Goal: Information Seeking & Learning: Learn about a topic

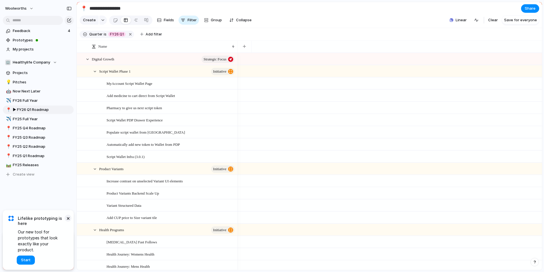
click at [70, 221] on button "×" at bounding box center [68, 218] width 7 height 7
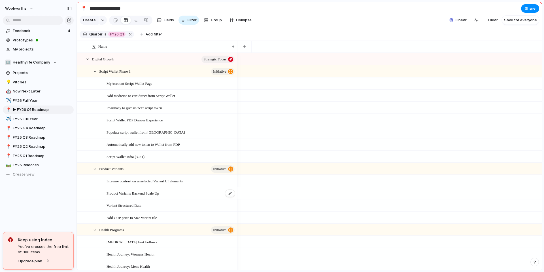
click at [176, 198] on div "Product Variants Backend Scale Up" at bounding box center [171, 193] width 129 height 12
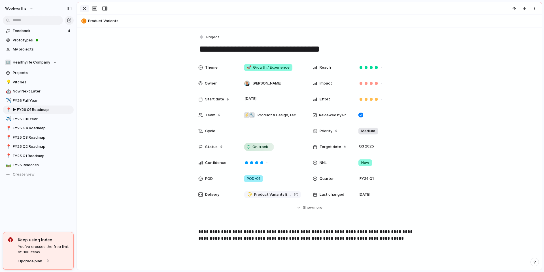
click at [83, 9] on div "button" at bounding box center [84, 8] width 7 height 7
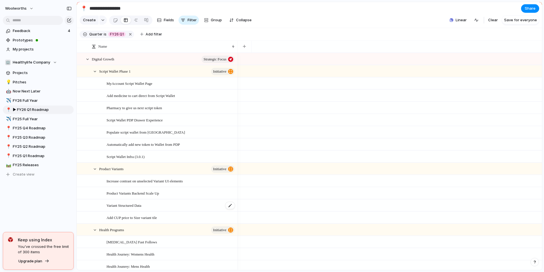
click at [149, 211] on div "Variant Structured Data" at bounding box center [171, 206] width 129 height 12
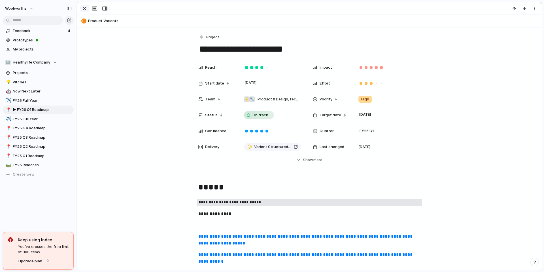
click at [82, 9] on div "button" at bounding box center [84, 8] width 7 height 7
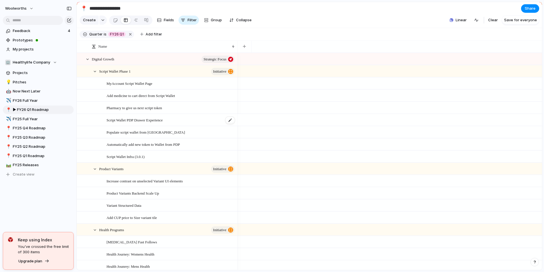
click at [177, 123] on div "Script Wallet PDP Drawer Experience" at bounding box center [171, 120] width 129 height 12
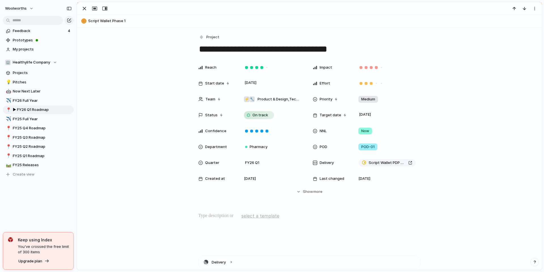
scroll to position [180, 0]
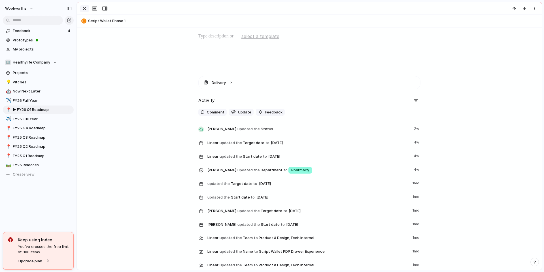
click at [85, 10] on div "button" at bounding box center [84, 8] width 7 height 7
